Goal: Check status

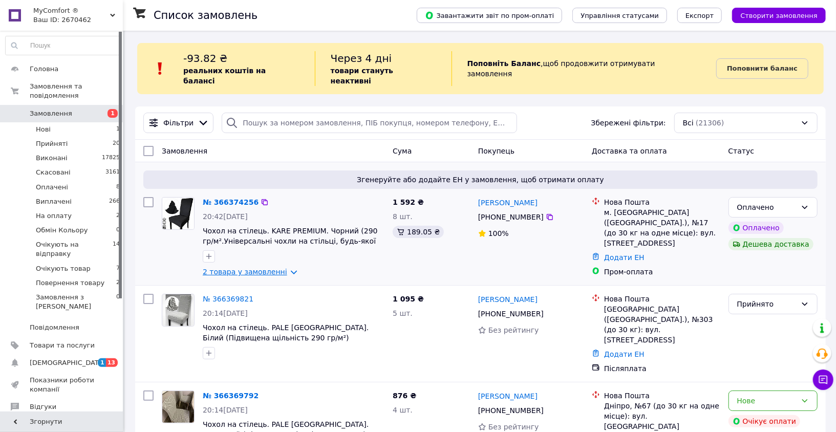
click at [287, 268] on link "2 товара у замовленні" at bounding box center [245, 272] width 84 height 8
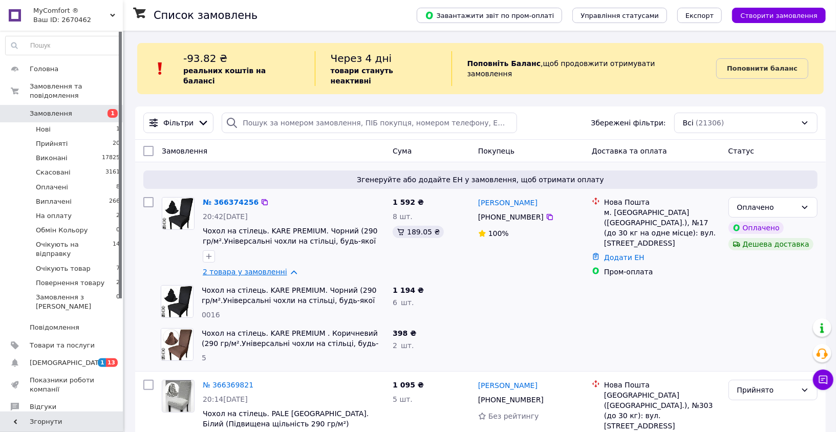
click at [286, 268] on link "2 товара у замовленні" at bounding box center [245, 272] width 84 height 8
